Goal: Use online tool/utility: Utilize a website feature to perform a specific function

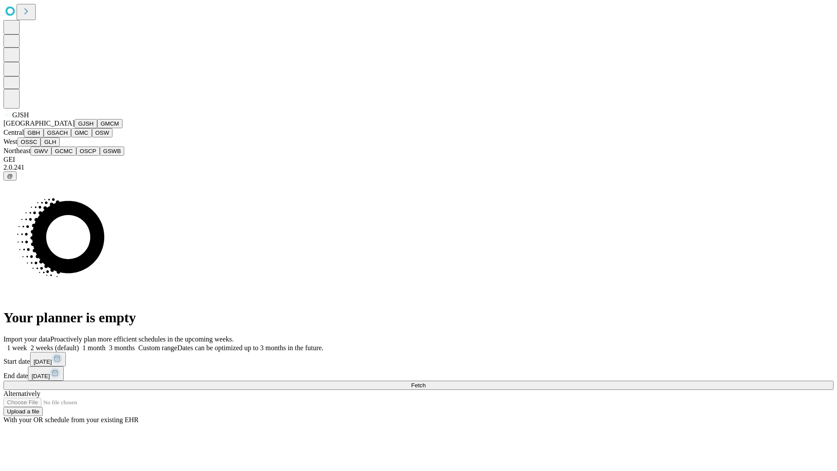
click at [75, 128] on button "GJSH" at bounding box center [86, 123] width 23 height 9
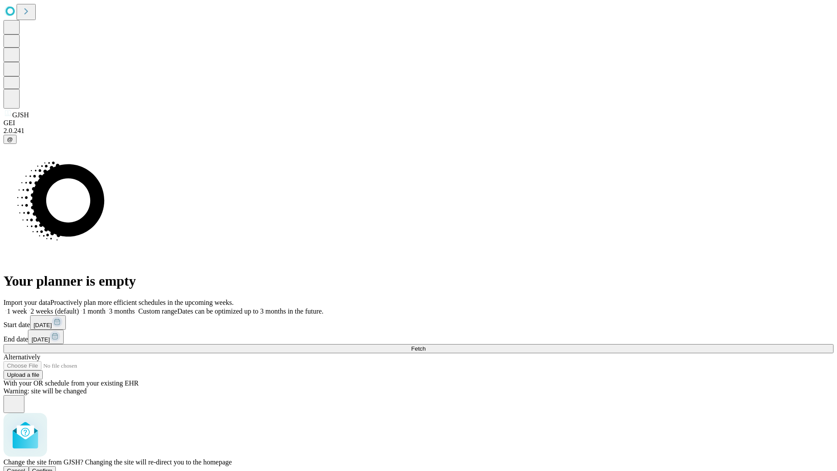
click at [53, 468] on span "Confirm" at bounding box center [42, 471] width 21 height 7
click at [27, 308] on label "1 week" at bounding box center [15, 311] width 24 height 7
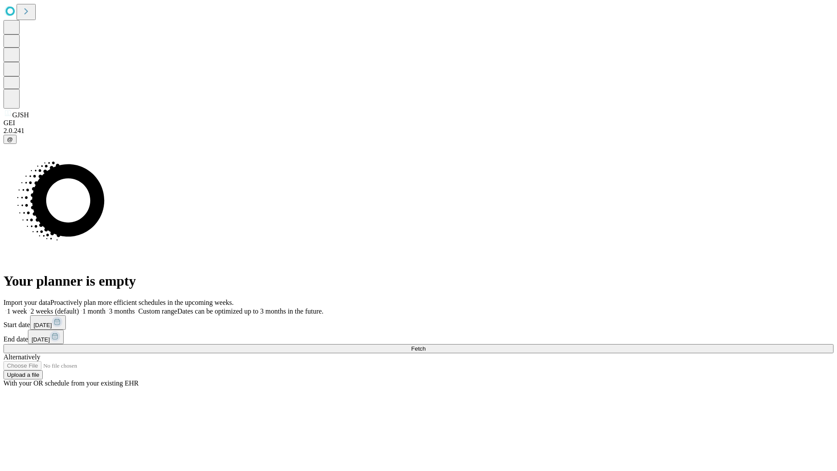
click at [426, 345] on span "Fetch" at bounding box center [418, 348] width 14 height 7
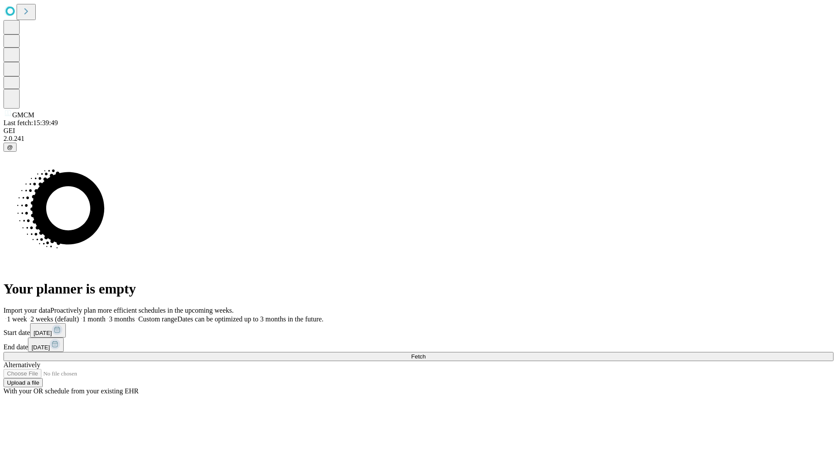
click at [27, 315] on label "1 week" at bounding box center [15, 318] width 24 height 7
click at [426, 353] on span "Fetch" at bounding box center [418, 356] width 14 height 7
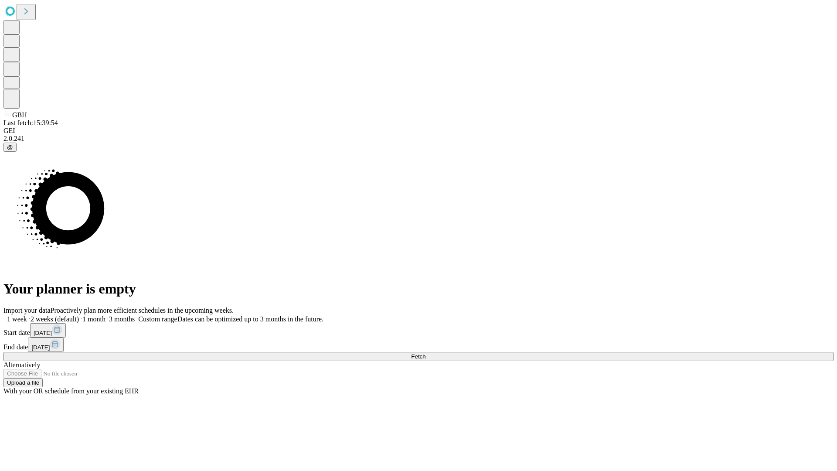
click at [27, 315] on label "1 week" at bounding box center [15, 318] width 24 height 7
click at [426, 353] on span "Fetch" at bounding box center [418, 356] width 14 height 7
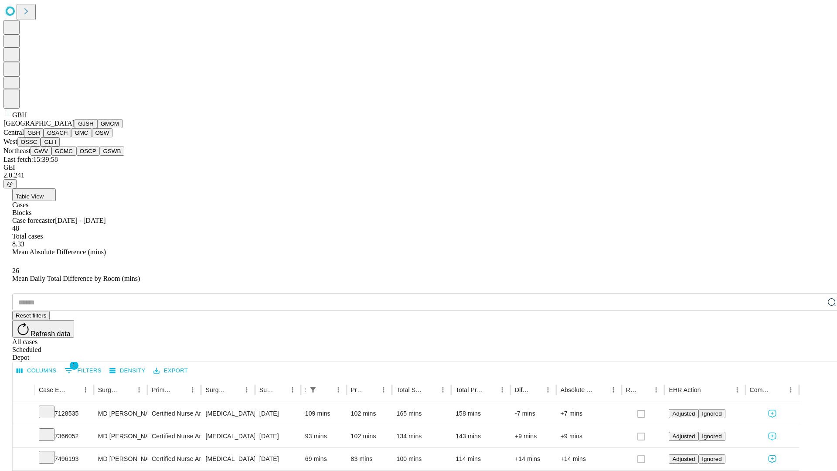
click at [68, 137] on button "GSACH" at bounding box center [57, 132] width 27 height 9
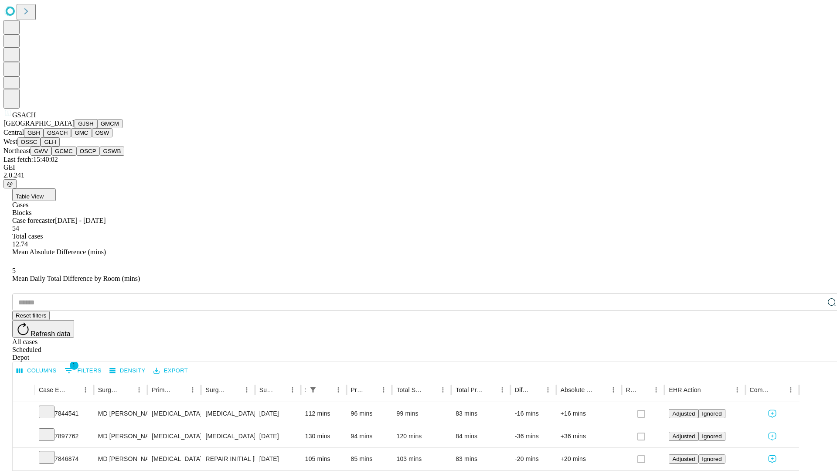
click at [71, 137] on button "GMC" at bounding box center [81, 132] width 21 height 9
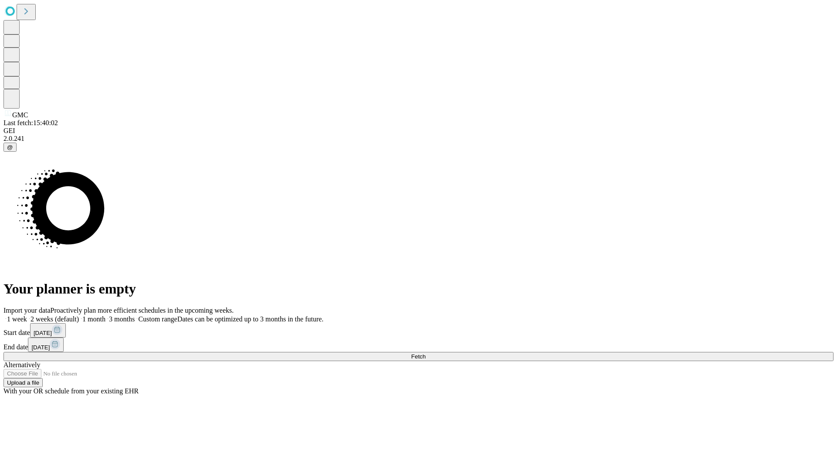
click at [27, 315] on label "1 week" at bounding box center [15, 318] width 24 height 7
click at [426, 353] on span "Fetch" at bounding box center [418, 356] width 14 height 7
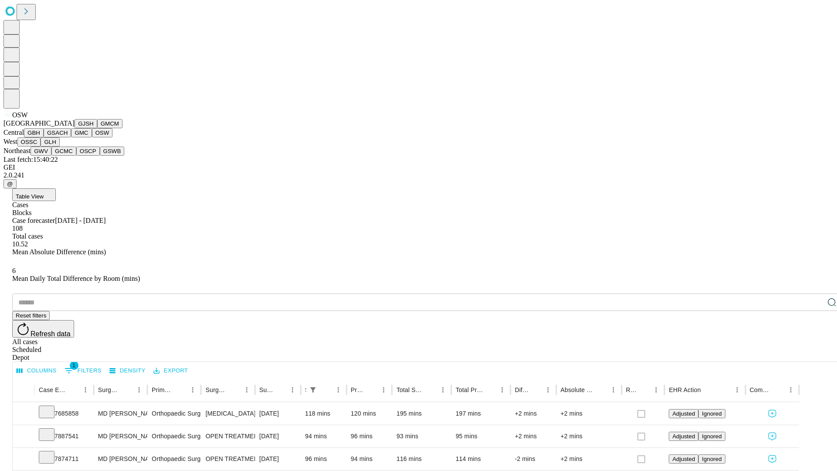
click at [41, 147] on button "OSSC" at bounding box center [29, 141] width 24 height 9
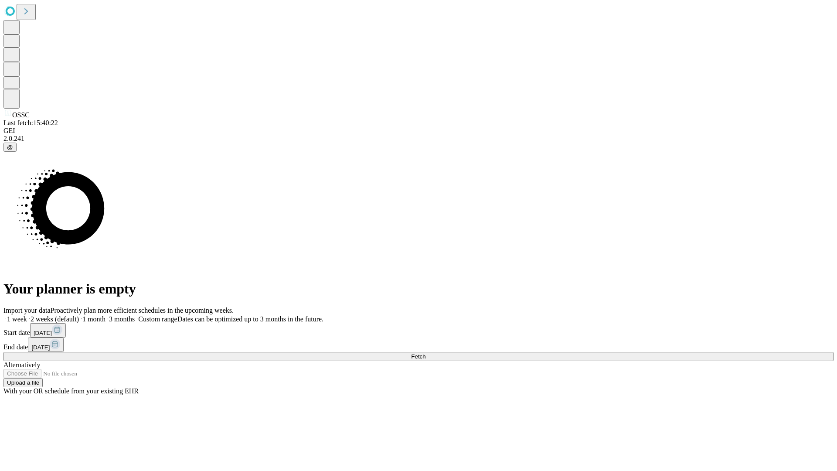
click at [426, 353] on span "Fetch" at bounding box center [418, 356] width 14 height 7
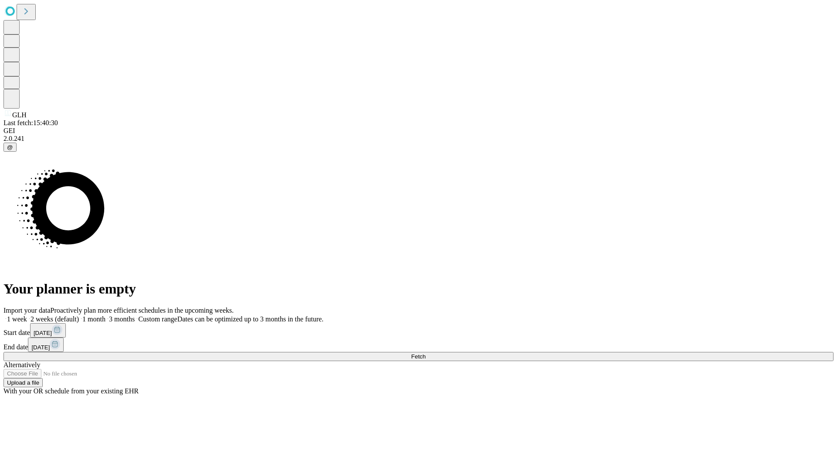
click at [27, 315] on label "1 week" at bounding box center [15, 318] width 24 height 7
click at [426, 353] on span "Fetch" at bounding box center [418, 356] width 14 height 7
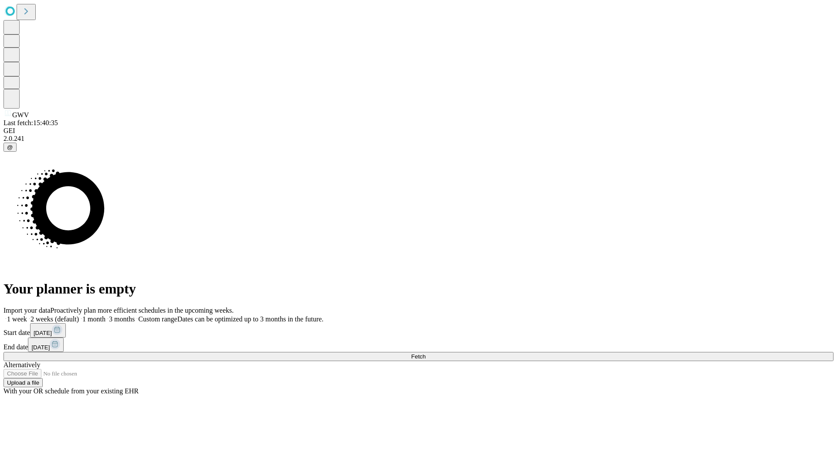
click at [426, 353] on span "Fetch" at bounding box center [418, 356] width 14 height 7
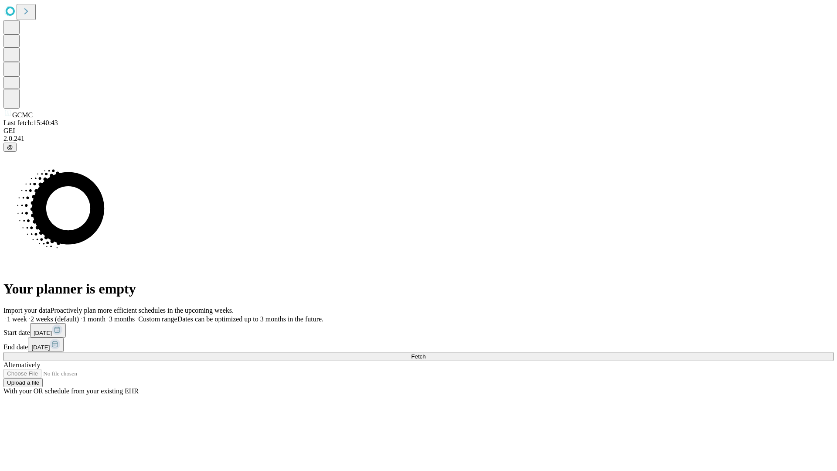
click at [27, 315] on label "1 week" at bounding box center [15, 318] width 24 height 7
click at [426, 353] on span "Fetch" at bounding box center [418, 356] width 14 height 7
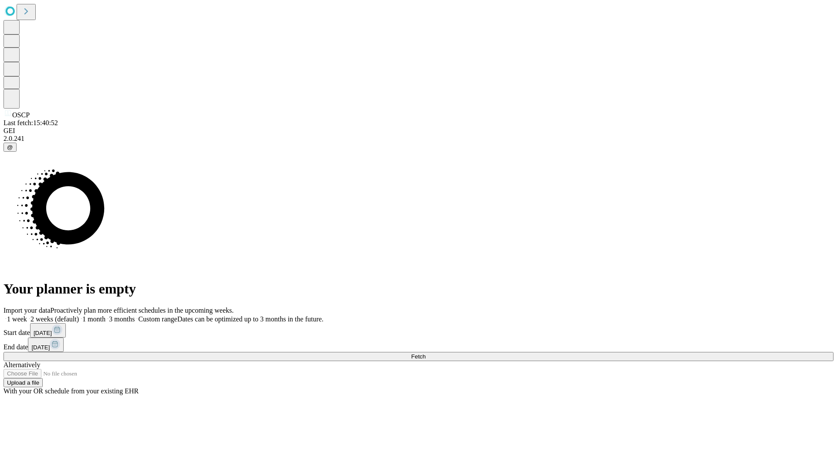
click at [426, 353] on span "Fetch" at bounding box center [418, 356] width 14 height 7
